Goal: Task Accomplishment & Management: Manage account settings

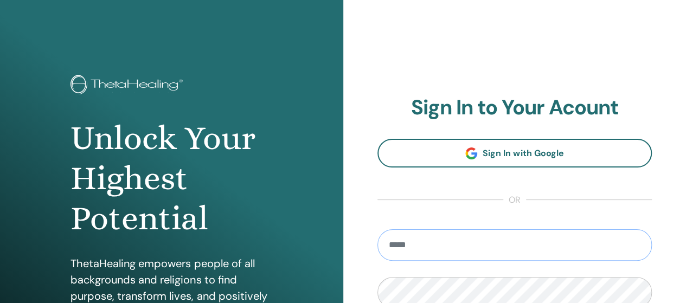
click at [580, 239] on input "email" at bounding box center [514, 244] width 275 height 31
type input "**********"
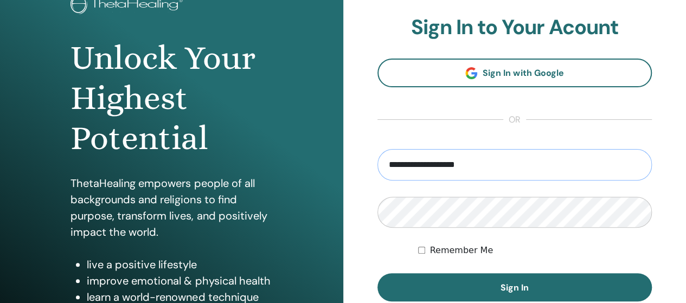
scroll to position [124, 0]
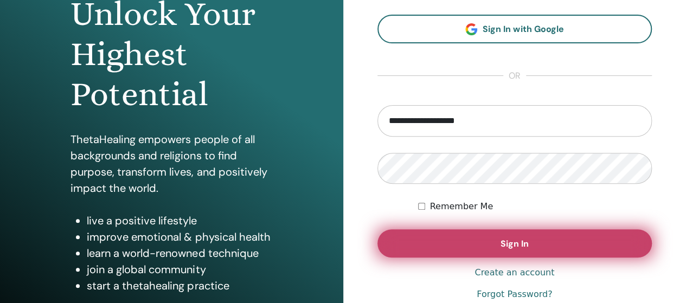
click at [486, 237] on button "Sign In" at bounding box center [514, 243] width 275 height 28
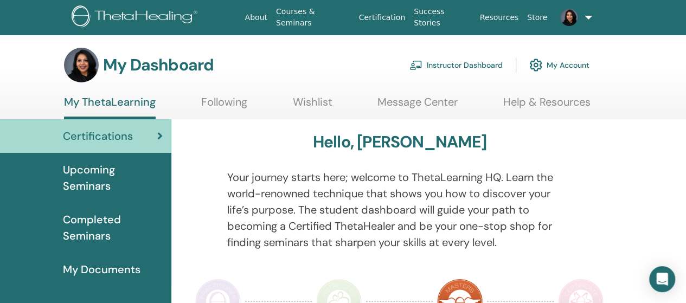
click at [465, 66] on link "Instructor Dashboard" at bounding box center [455, 65] width 93 height 24
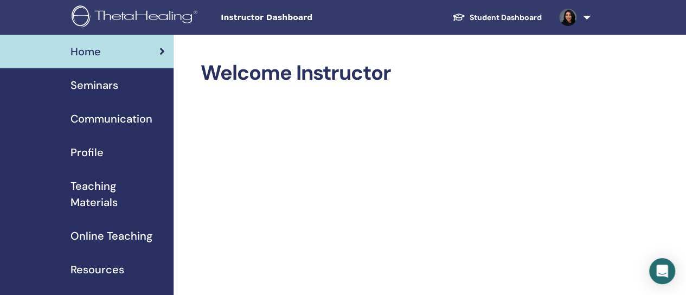
click at [77, 86] on span "Seminars" at bounding box center [95, 85] width 48 height 16
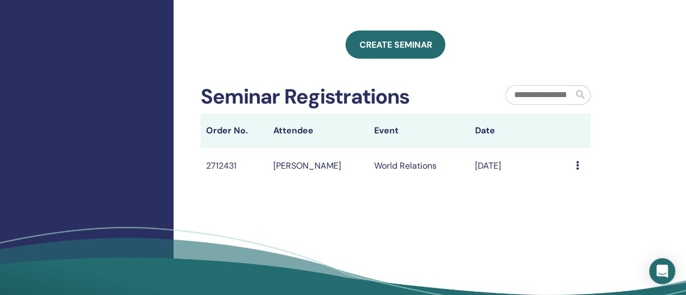
scroll to position [569, 0]
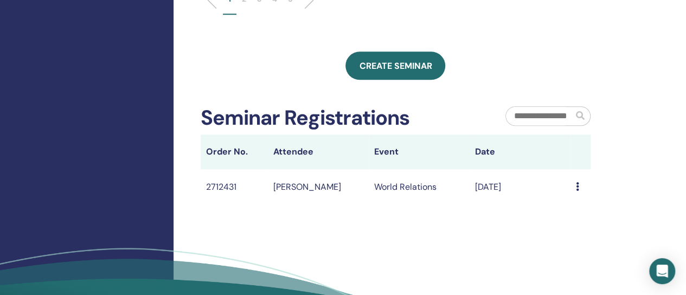
click at [577, 191] on icon at bounding box center [577, 186] width 3 height 9
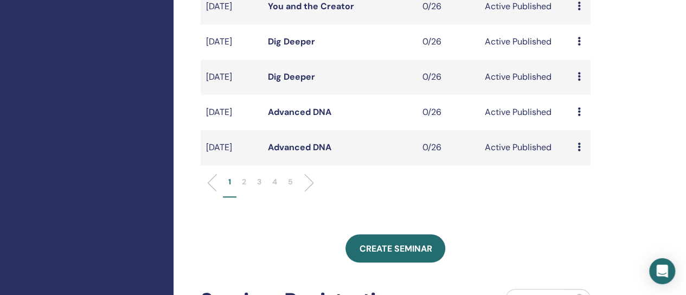
scroll to position [386, 0]
click at [247, 198] on li "2" at bounding box center [243, 187] width 15 height 21
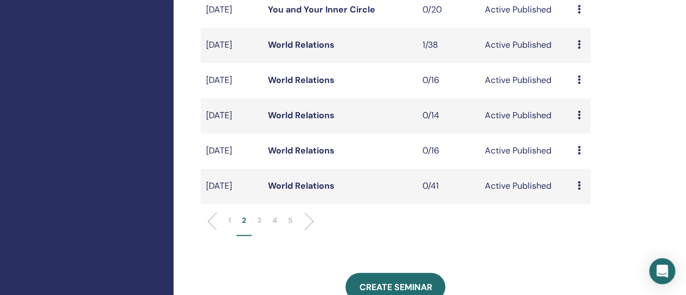
scroll to position [348, 0]
click at [579, 49] on icon at bounding box center [578, 44] width 3 height 9
click at [606, 104] on link "Attendees" at bounding box center [586, 103] width 41 height 11
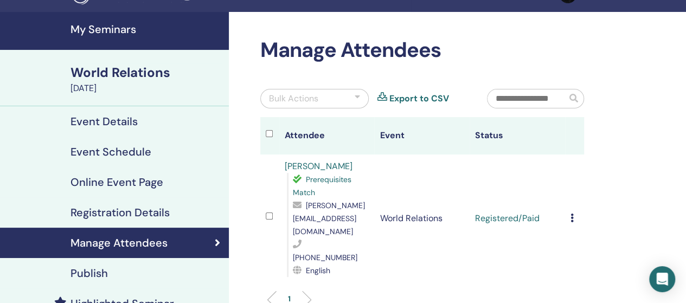
scroll to position [38, 0]
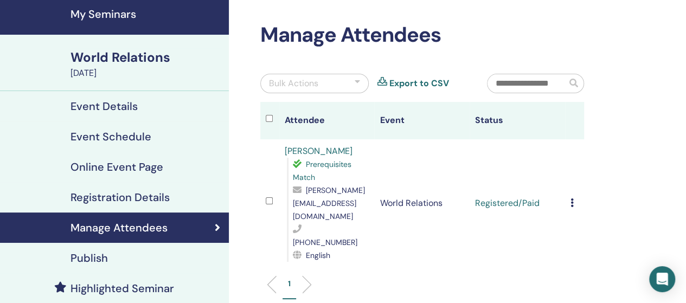
click at [573, 199] on icon at bounding box center [572, 203] width 3 height 9
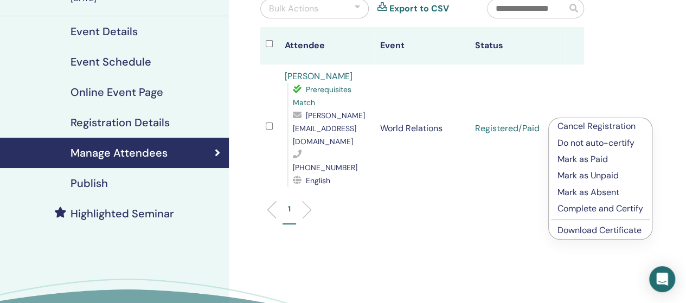
scroll to position [116, 0]
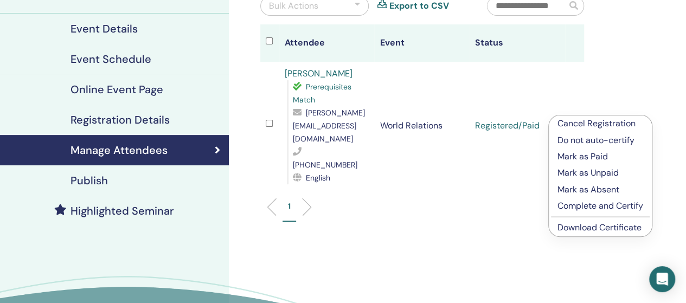
click at [556, 207] on li "Complete and Certify" at bounding box center [600, 206] width 103 height 16
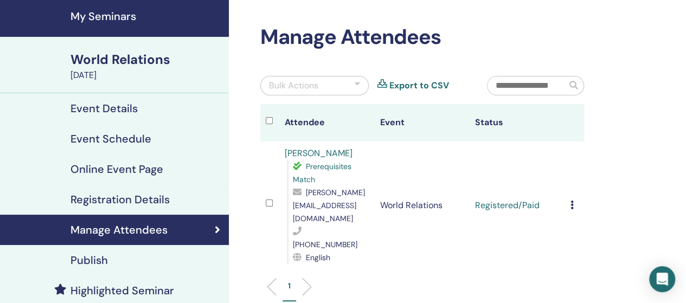
scroll to position [40, 0]
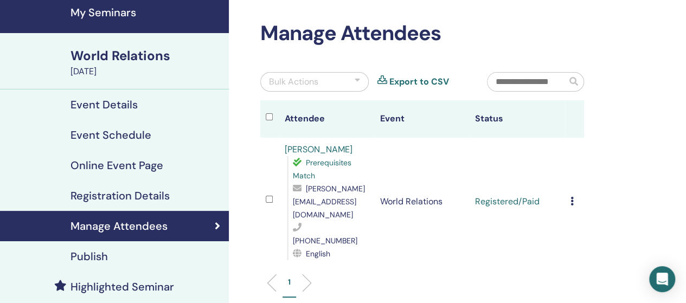
click at [573, 197] on icon at bounding box center [572, 201] width 3 height 9
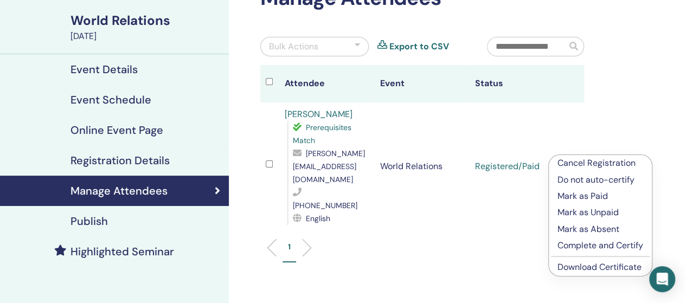
scroll to position [78, 0]
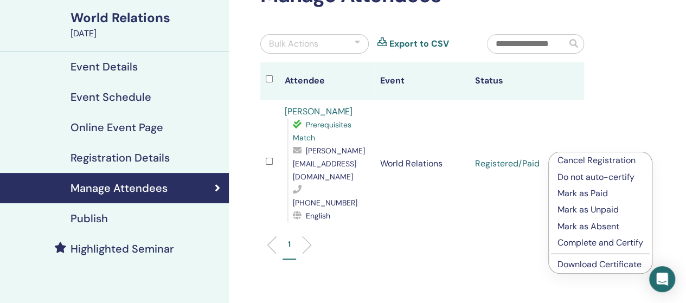
click at [631, 240] on p "Complete and Certify" at bounding box center [601, 242] width 86 height 13
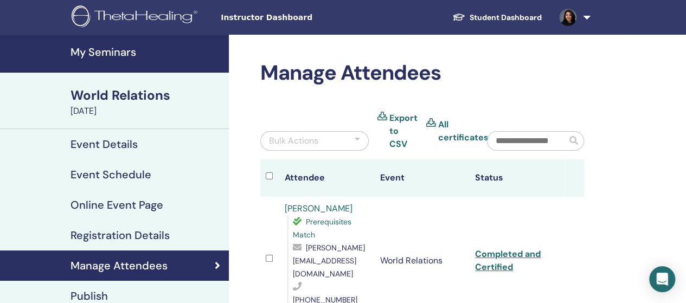
click at [102, 60] on link "My Seminars" at bounding box center [114, 54] width 229 height 38
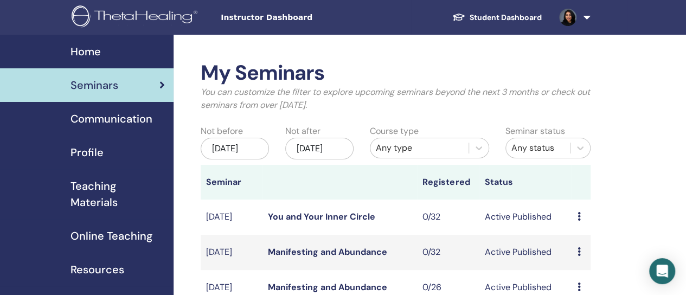
click at [588, 23] on link at bounding box center [573, 17] width 44 height 35
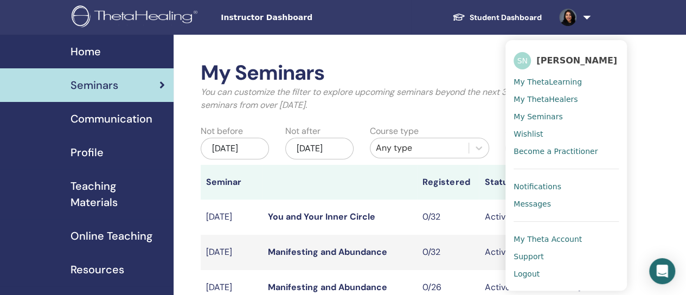
click at [533, 276] on span "Logout" at bounding box center [527, 274] width 26 height 10
